Goal: Task Accomplishment & Management: Complete application form

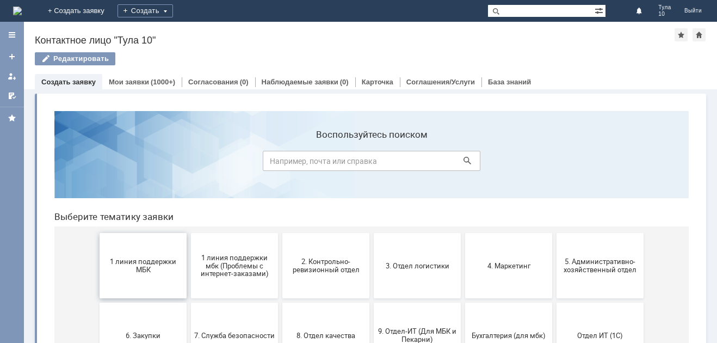
click at [124, 263] on span "1 линия поддержки МБК" at bounding box center [143, 265] width 81 height 16
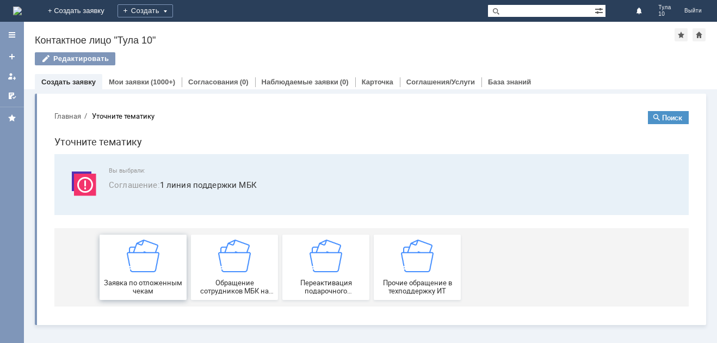
click at [136, 285] on span "Заявка по отложенным чекам" at bounding box center [143, 287] width 81 height 16
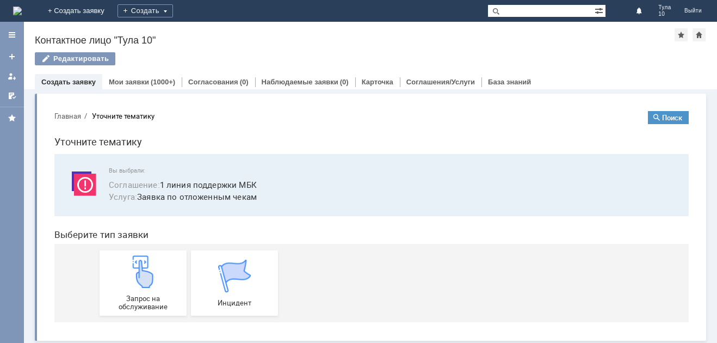
click at [136, 285] on img at bounding box center [143, 271] width 33 height 33
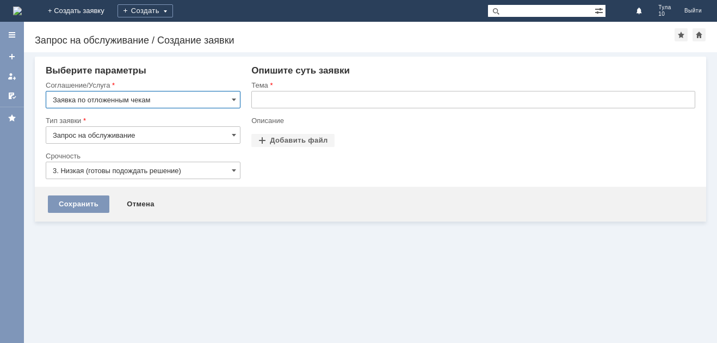
click at [302, 105] on input "text" at bounding box center [473, 99] width 444 height 17
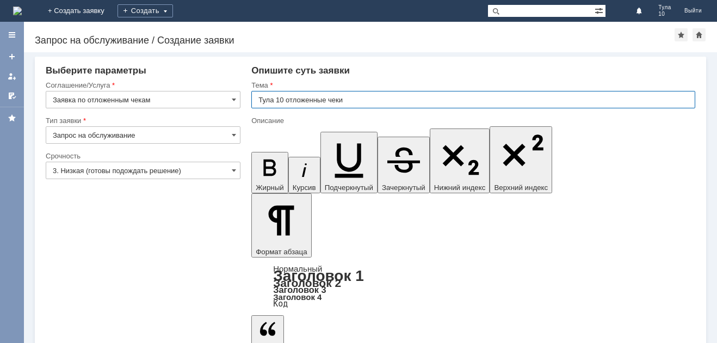
type input "Тула 10 отложенные чеки"
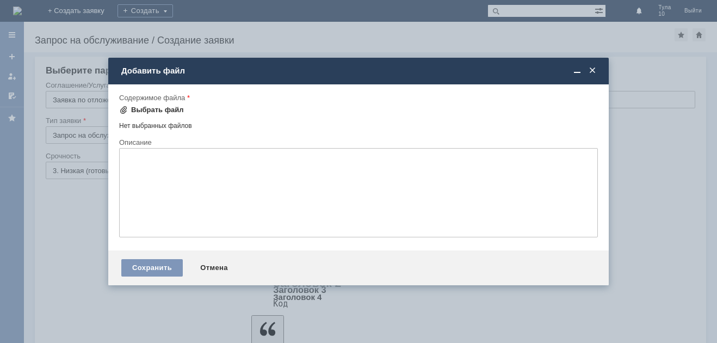
click at [147, 112] on div "Выбрать файл" at bounding box center [157, 110] width 53 height 9
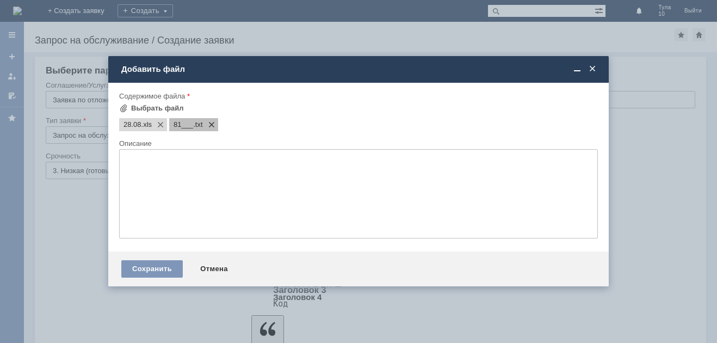
click at [213, 127] on span at bounding box center [209, 124] width 13 height 9
click at [157, 270] on div "Сохранить" at bounding box center [152, 268] width 62 height 17
